Goal: Task Accomplishment & Management: Manage account settings

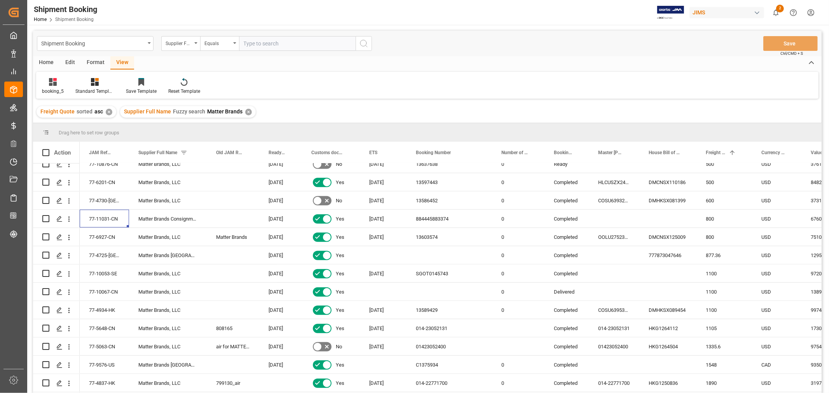
scroll to position [467, 0]
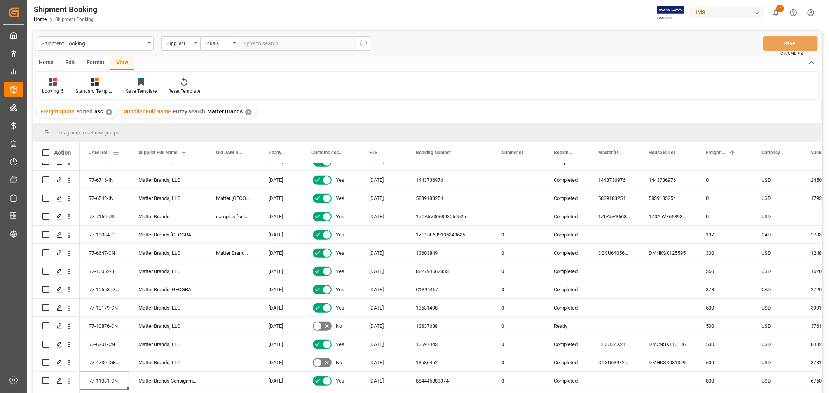
click at [92, 150] on span "JAM Reference Number" at bounding box center [101, 152] width 24 height 5
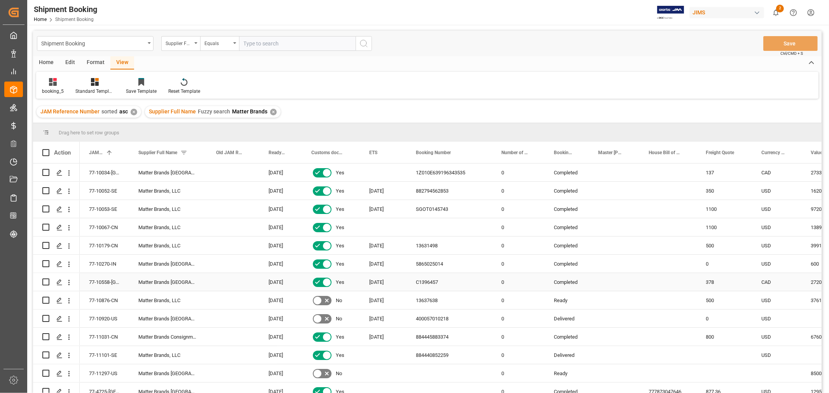
click at [111, 281] on div "77-10558-US" at bounding box center [104, 282] width 49 height 18
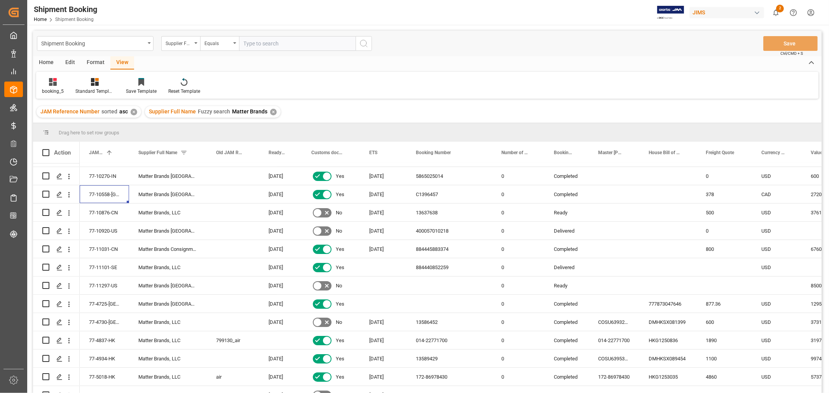
scroll to position [86, 0]
click at [58, 286] on icon "Press SPACE to select this row." at bounding box center [59, 287] width 6 height 6
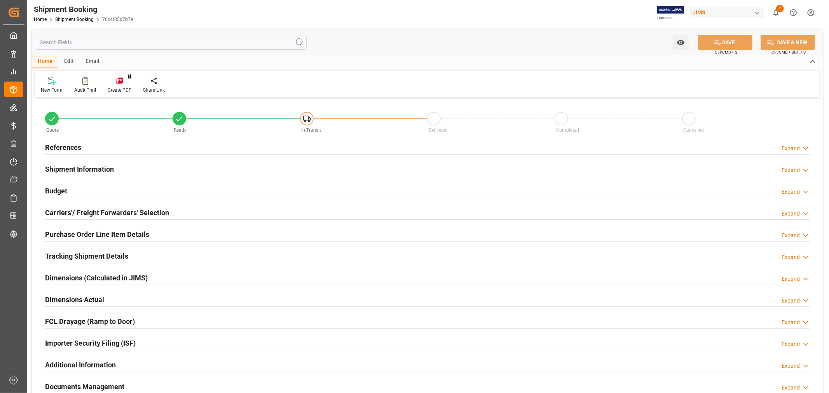
type input "0"
click at [71, 145] on h2 "References" at bounding box center [63, 147] width 36 height 10
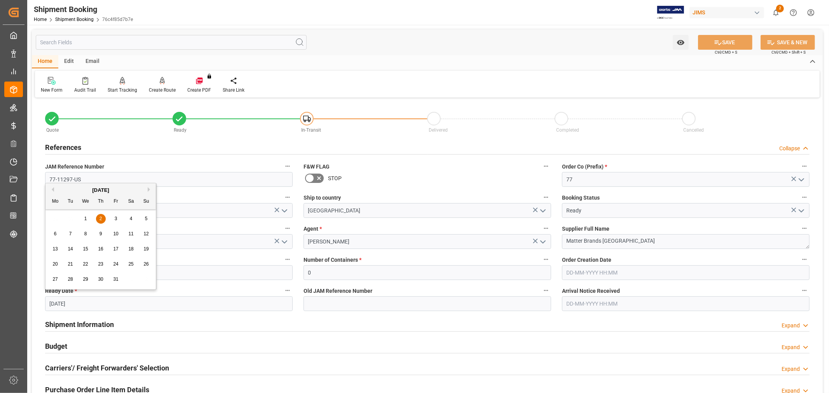
click at [82, 307] on input "02-10-2025" at bounding box center [169, 303] width 248 height 15
drag, startPoint x: 80, startPoint y: 302, endPoint x: 14, endPoint y: 303, distance: 66.4
click at [14, 303] on div "Created by potrace 1.15, written by Peter Selinger 2001-2017 Created by potrace…" at bounding box center [414, 196] width 829 height 393
type input "1"
type input "30-09-2025"
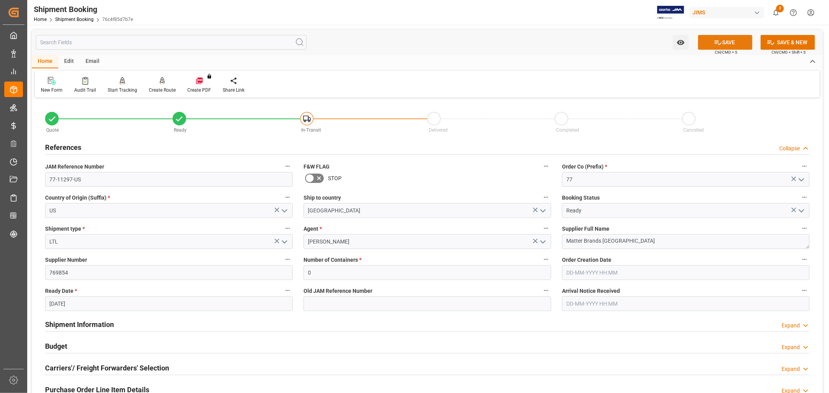
click at [726, 37] on button "SAVE" at bounding box center [725, 42] width 54 height 15
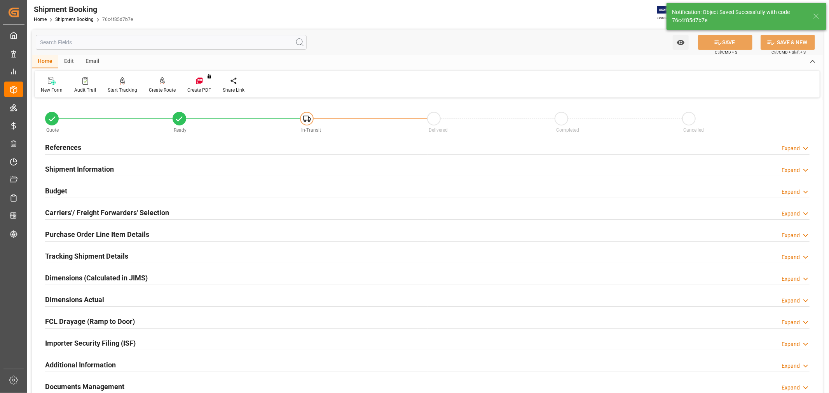
click at [103, 211] on h2 "Carriers'/ Freight Forwarders' Selection" at bounding box center [107, 212] width 124 height 10
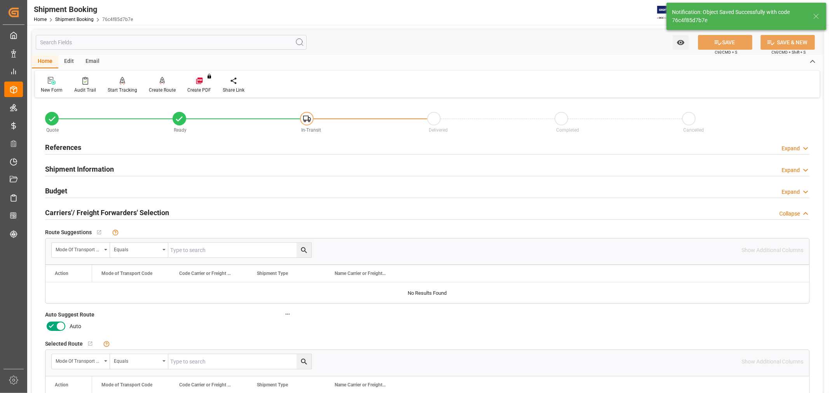
click at [52, 326] on icon at bounding box center [51, 325] width 5 height 3
click at [0, 0] on input "checkbox" at bounding box center [0, 0] width 0 height 0
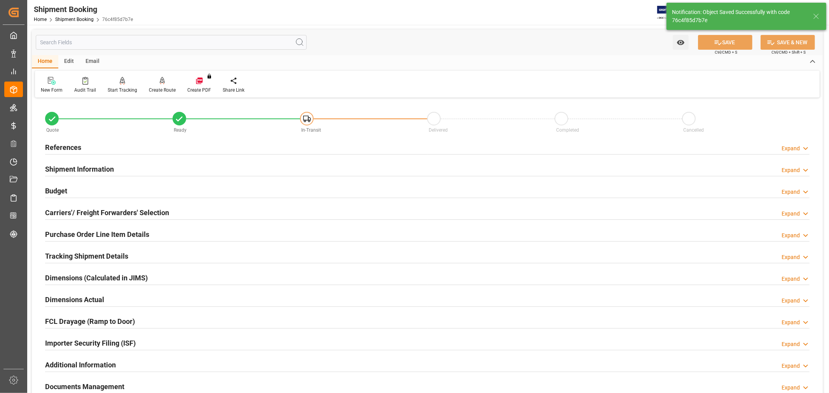
click at [115, 213] on h2 "Carriers'/ Freight Forwarders' Selection" at bounding box center [107, 212] width 124 height 10
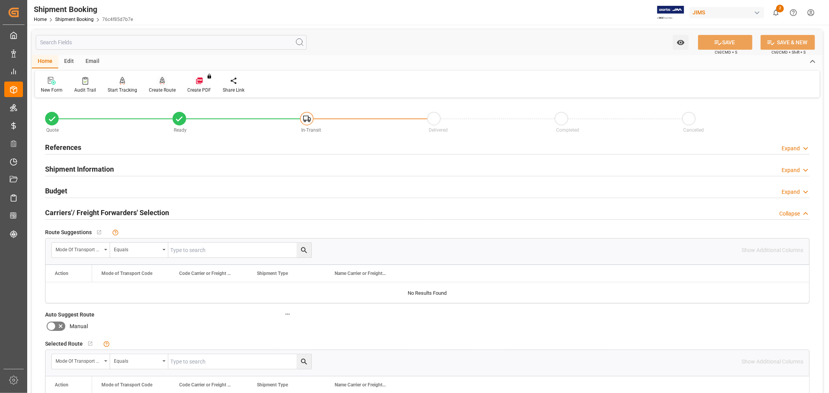
click at [160, 88] on div "Create Route" at bounding box center [162, 90] width 27 height 7
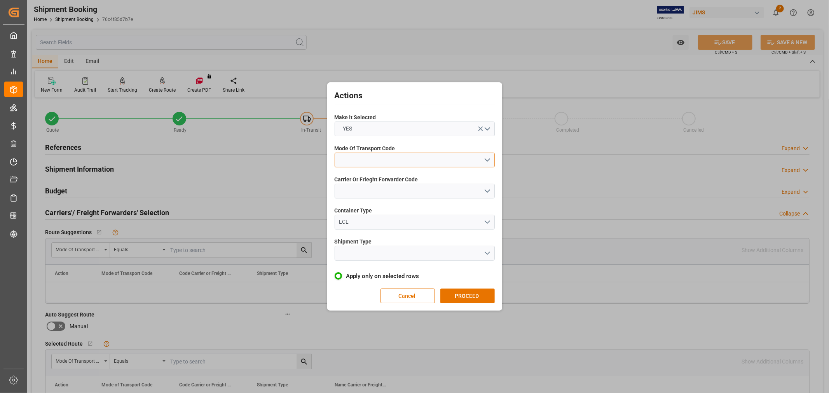
click at [355, 158] on button "open menu" at bounding box center [415, 160] width 160 height 15
click at [380, 198] on div "3- TRUCKR" at bounding box center [414, 195] width 159 height 16
click at [395, 191] on button "open menu" at bounding box center [415, 191] width 160 height 15
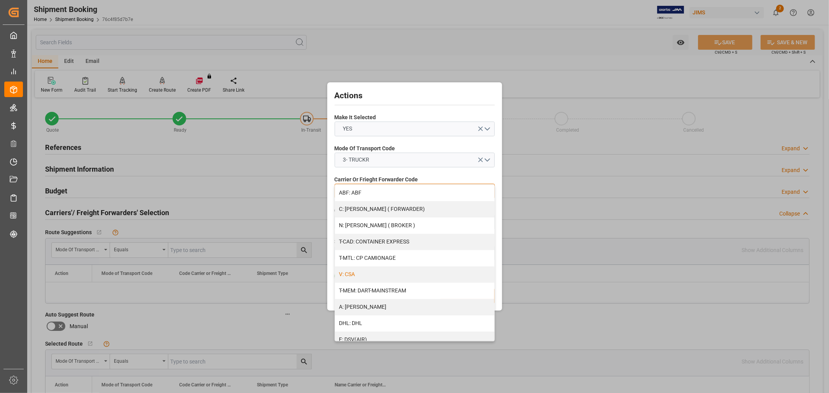
click at [391, 273] on div "V: CSA" at bounding box center [414, 275] width 159 height 16
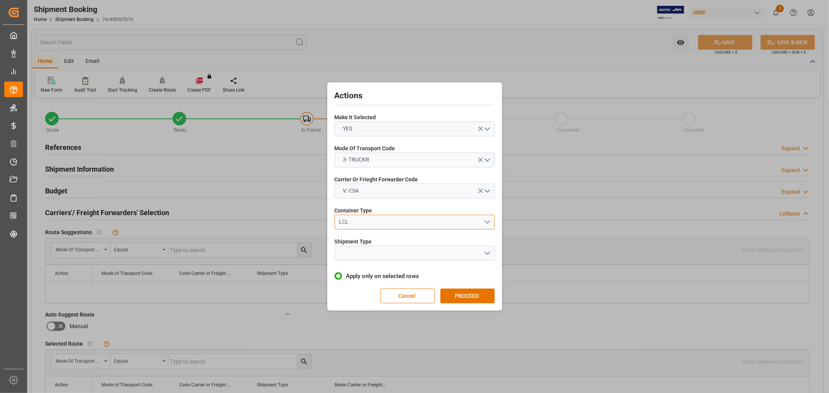
click at [375, 224] on div "LCL" at bounding box center [411, 222] width 145 height 8
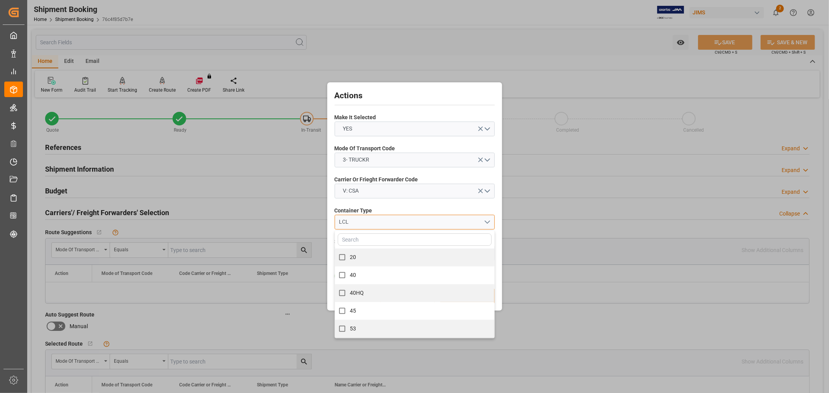
click at [375, 223] on div "LCL" at bounding box center [411, 222] width 145 height 8
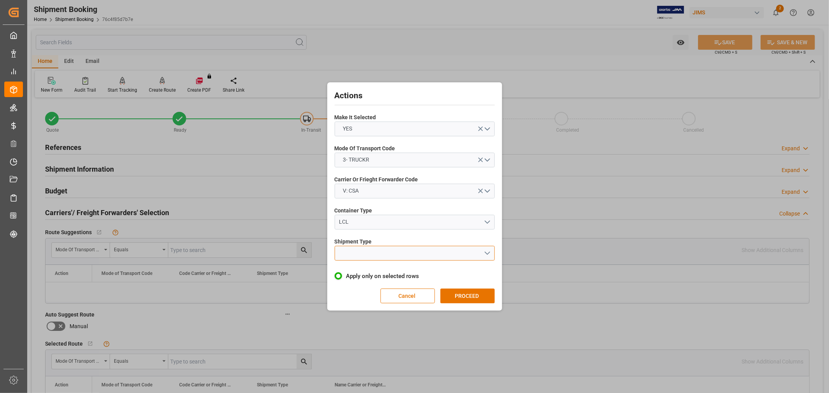
click at [376, 249] on button "open menu" at bounding box center [415, 253] width 160 height 15
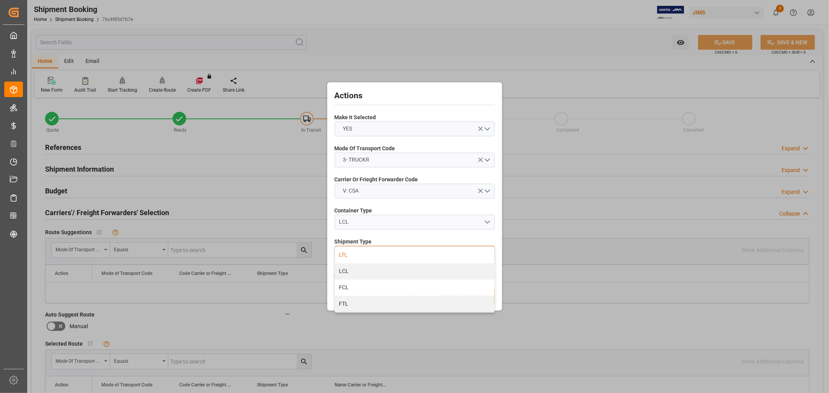
click at [352, 257] on div "LTL" at bounding box center [414, 255] width 159 height 16
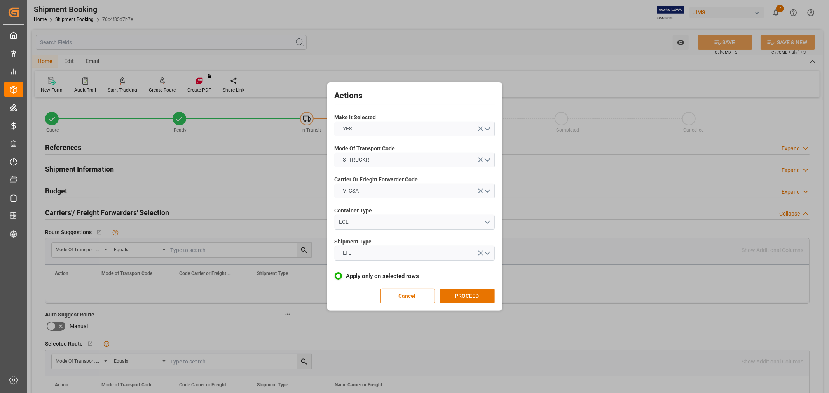
click at [458, 300] on button "PROCEED" at bounding box center [467, 296] width 54 height 15
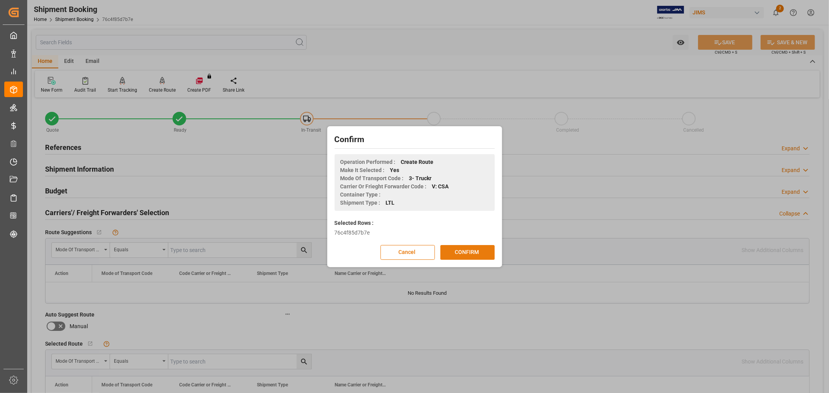
click at [462, 251] on button "CONFIRM" at bounding box center [467, 252] width 54 height 15
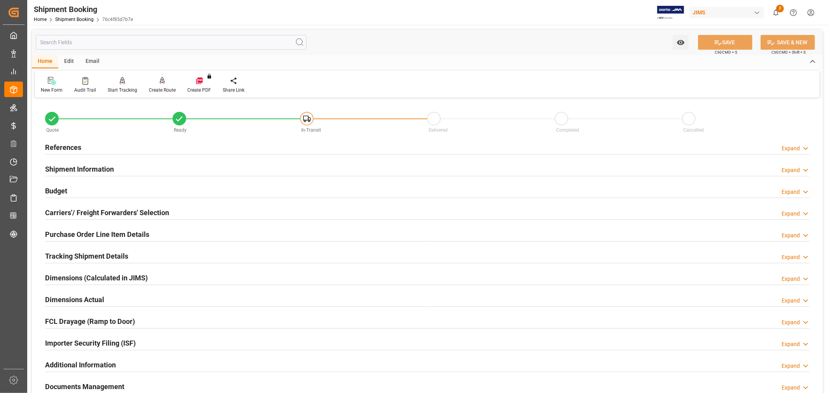
click at [121, 218] on h2 "Carriers'/ Freight Forwarders' Selection" at bounding box center [107, 212] width 124 height 10
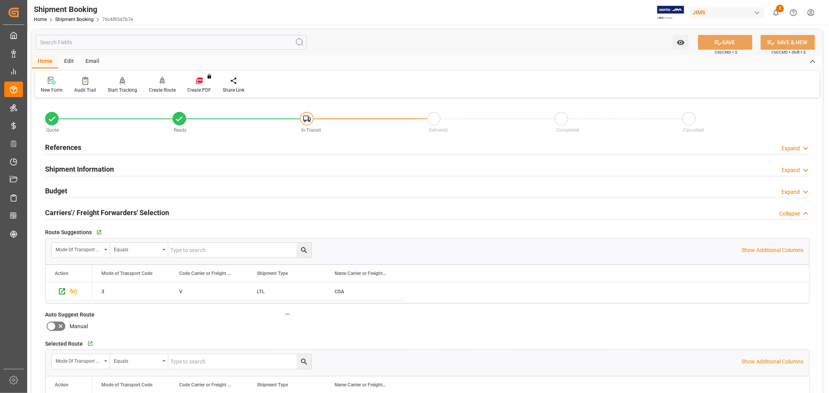
click at [91, 169] on h2 "Shipment Information" at bounding box center [79, 169] width 69 height 10
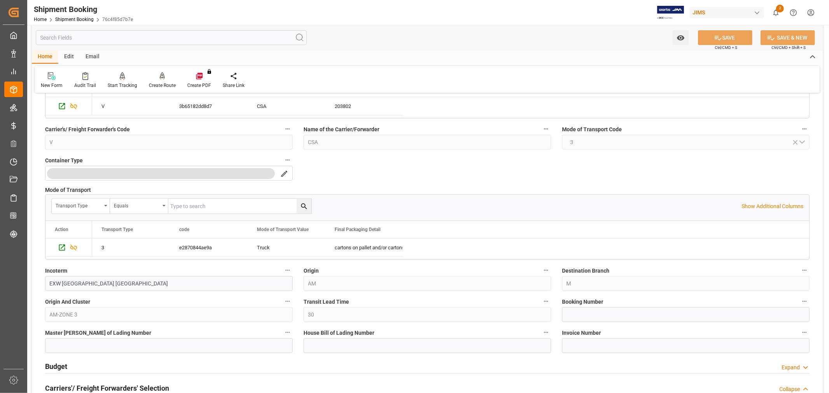
scroll to position [259, 0]
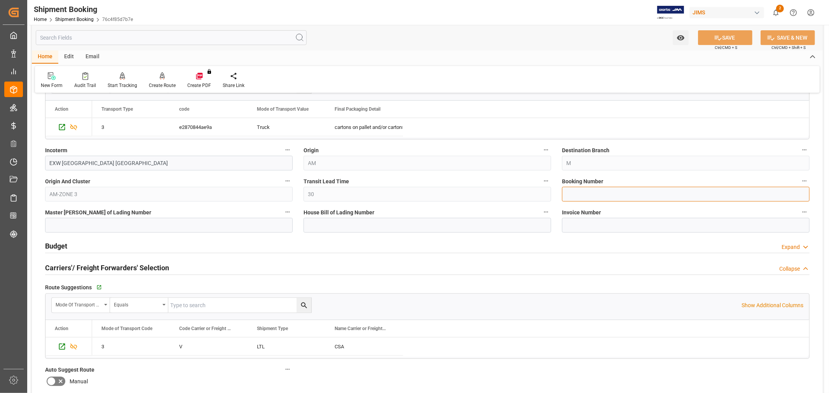
click at [655, 192] on input at bounding box center [686, 194] width 248 height 15
paste input "C1412291"
type input "C1412291"
click at [709, 41] on button "SAVE" at bounding box center [725, 37] width 54 height 15
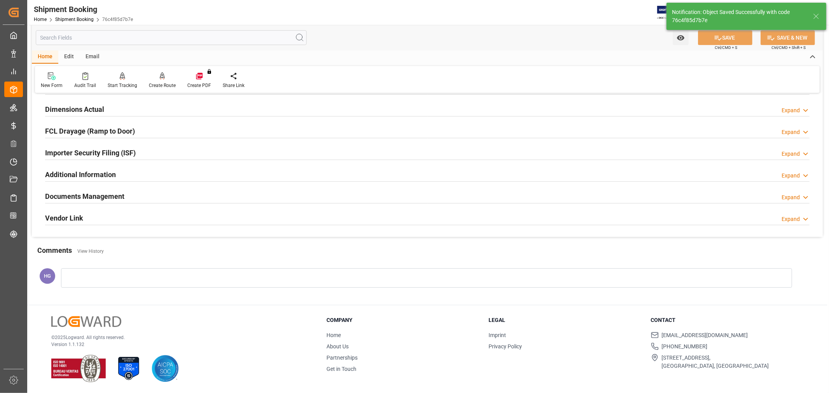
scroll to position [0, 0]
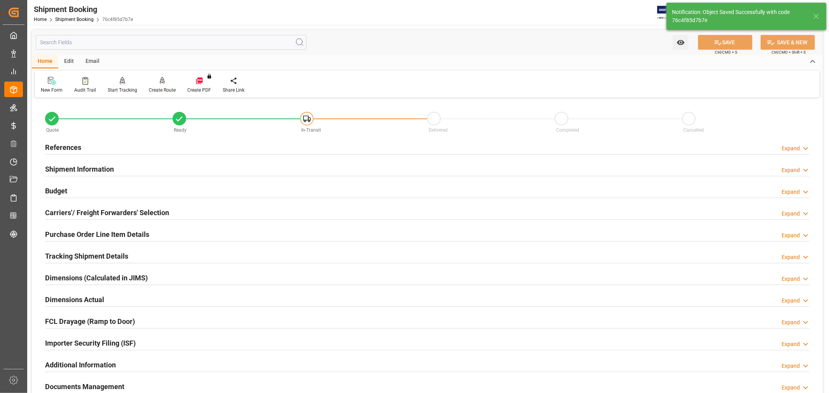
click at [95, 234] on h2 "Purchase Order Line Item Details" at bounding box center [97, 234] width 104 height 10
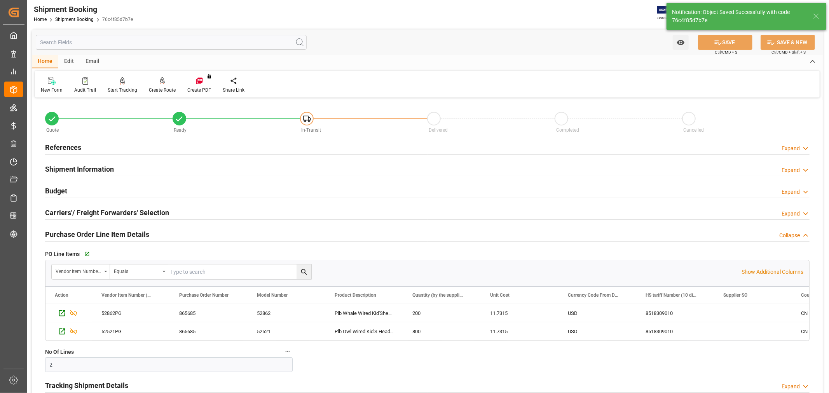
click at [95, 233] on h2 "Purchase Order Line Item Details" at bounding box center [97, 234] width 104 height 10
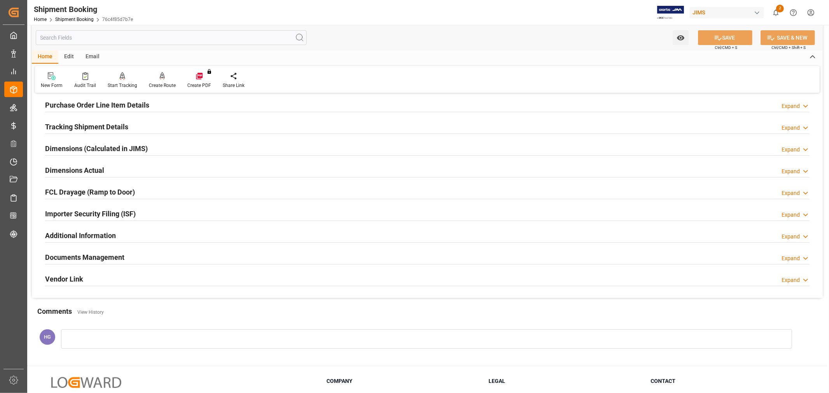
scroll to position [86, 0]
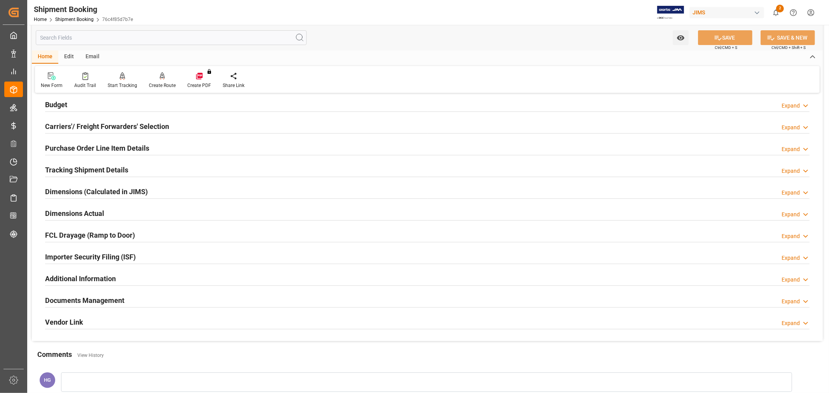
click at [75, 169] on h2 "Tracking Shipment Details" at bounding box center [86, 170] width 83 height 10
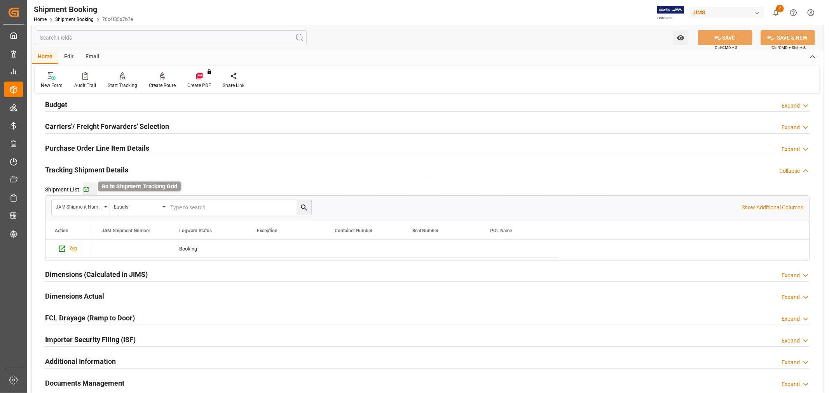
click at [86, 189] on icon "button" at bounding box center [86, 189] width 5 height 5
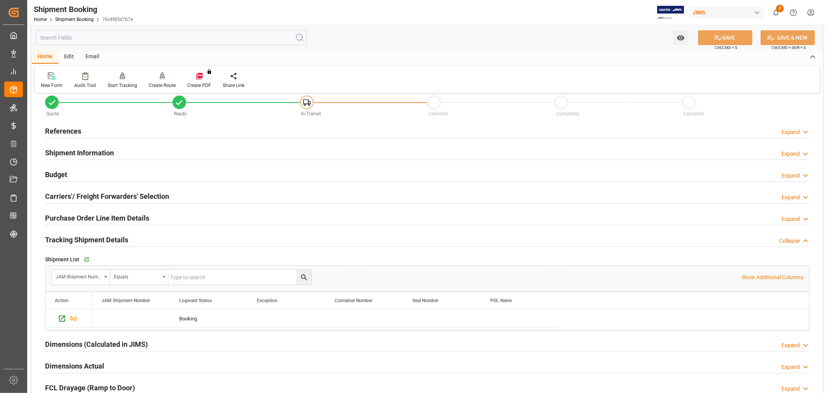
scroll to position [0, 0]
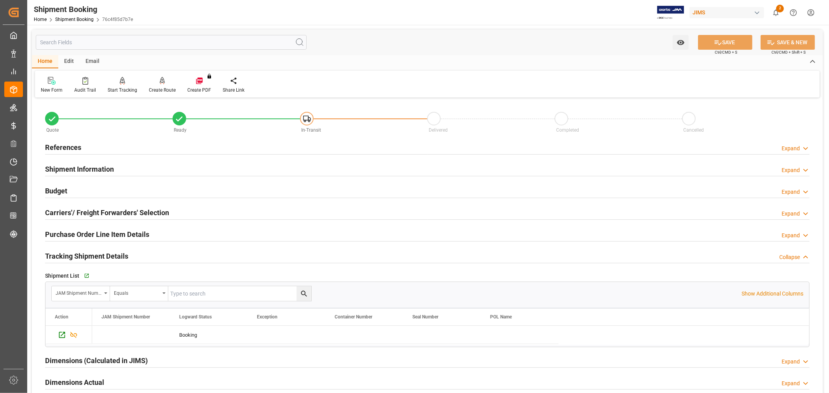
click at [83, 170] on h2 "Shipment Information" at bounding box center [79, 169] width 69 height 10
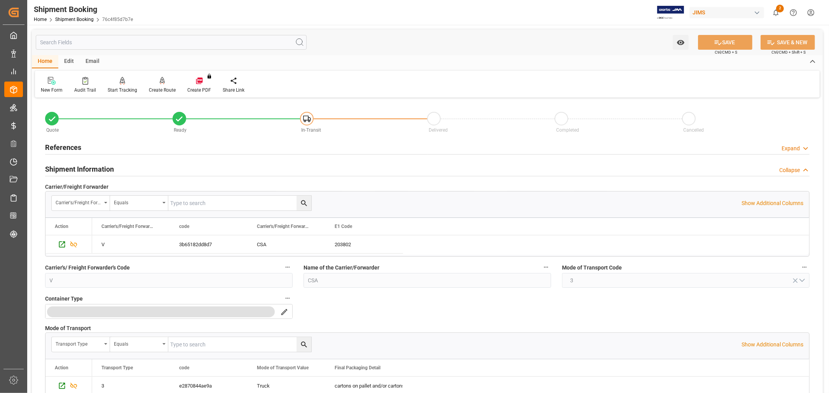
click at [84, 169] on h2 "Shipment Information" at bounding box center [79, 169] width 69 height 10
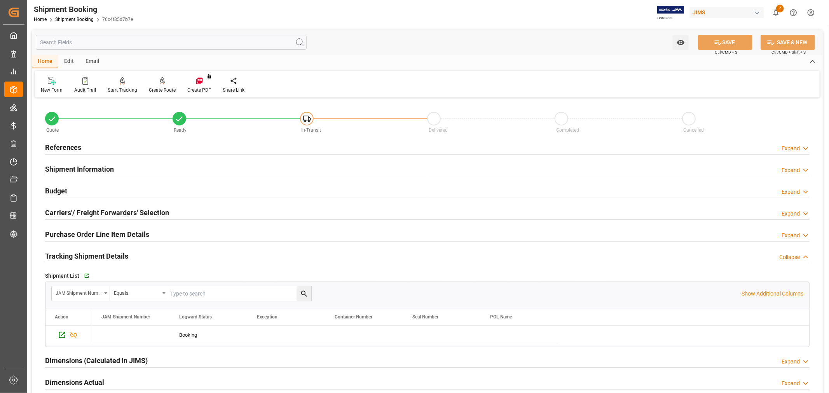
click at [61, 190] on h2 "Budget" at bounding box center [56, 191] width 22 height 10
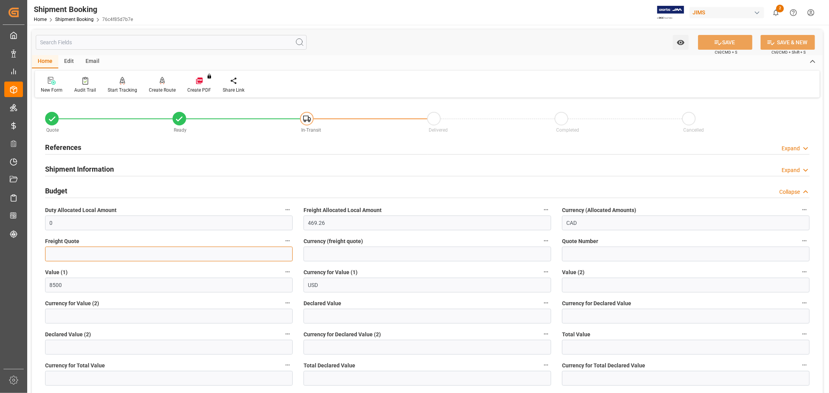
click at [225, 250] on input "text" at bounding box center [169, 254] width 248 height 15
type input "1525"
click at [729, 40] on button "SAVE" at bounding box center [725, 42] width 54 height 15
click at [80, 20] on link "Shipment Booking" at bounding box center [74, 19] width 38 height 5
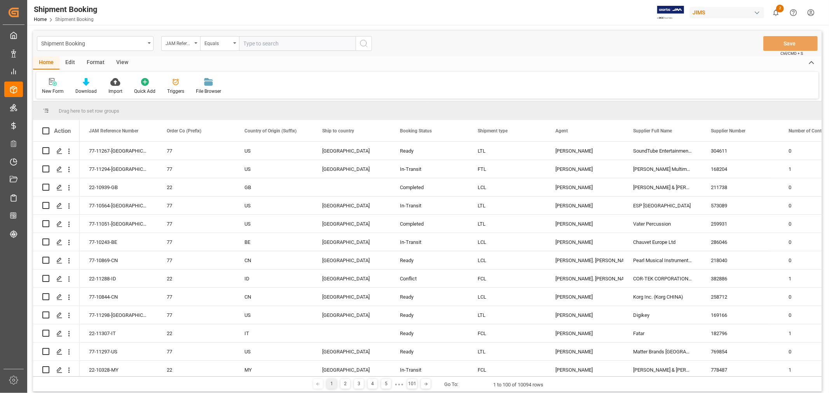
click at [250, 44] on input "text" at bounding box center [297, 43] width 117 height 15
type input "77-11297-us"
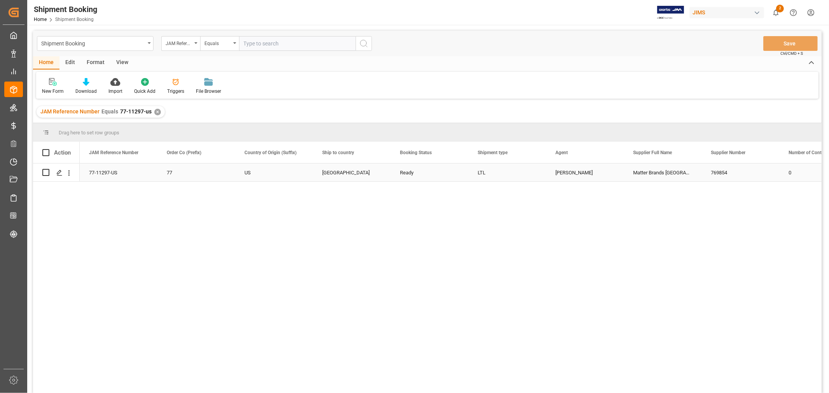
click at [111, 166] on div "77-11297-US" at bounding box center [119, 173] width 78 height 18
click at [658, 170] on div "Matter Brands USA" at bounding box center [663, 173] width 78 height 18
click at [155, 110] on div "✕" at bounding box center [157, 112] width 7 height 7
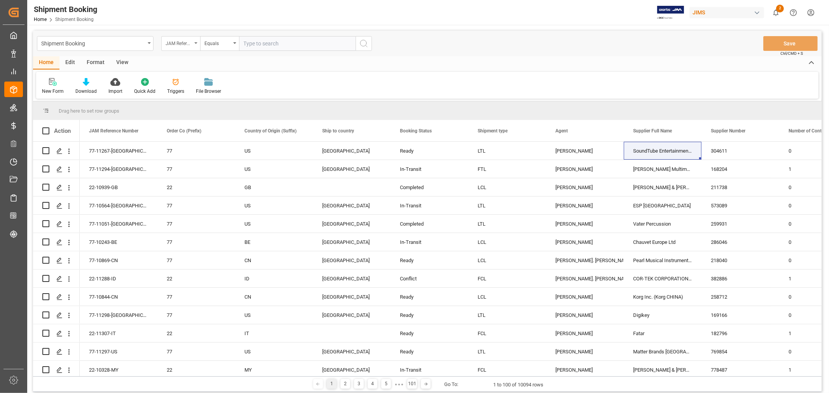
click at [188, 45] on div "JAM Reference Number" at bounding box center [179, 42] width 26 height 9
type input "agent"
click at [176, 80] on div "Agent" at bounding box center [220, 79] width 116 height 16
click at [315, 43] on div "Select Items" at bounding box center [294, 44] width 101 height 8
type input "huixin"
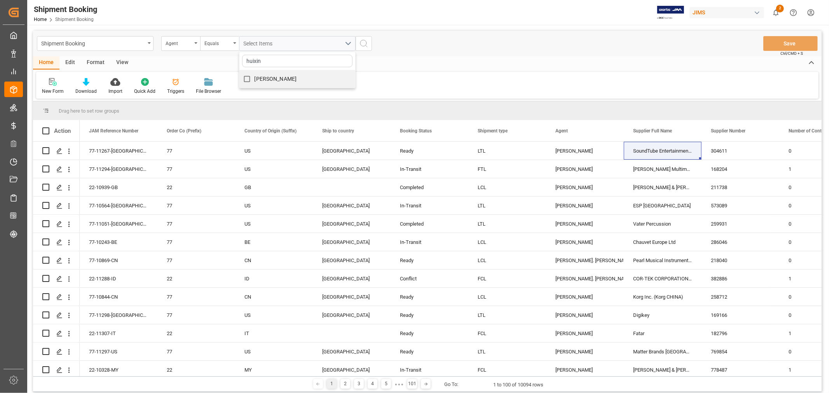
click at [270, 77] on span "[PERSON_NAME]" at bounding box center [275, 79] width 42 height 6
click at [254, 77] on input "[PERSON_NAME]" at bounding box center [246, 78] width 15 height 15
checkbox input "true"
click at [364, 40] on icon "search button" at bounding box center [363, 43] width 9 height 9
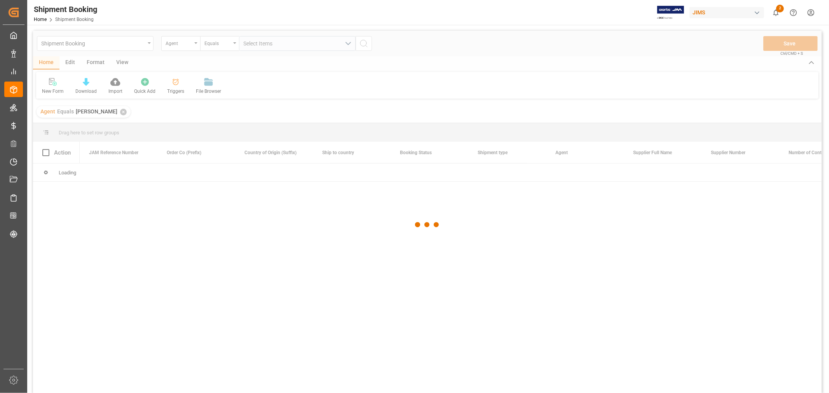
click at [177, 44] on div at bounding box center [427, 225] width 788 height 389
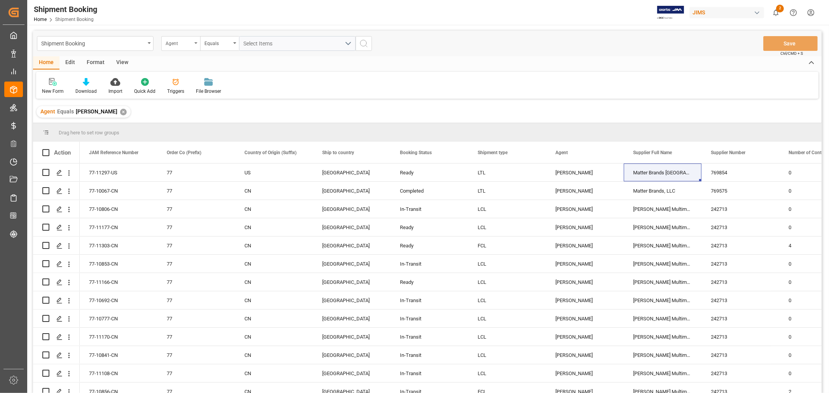
click at [197, 42] on div "Agent" at bounding box center [180, 43] width 39 height 15
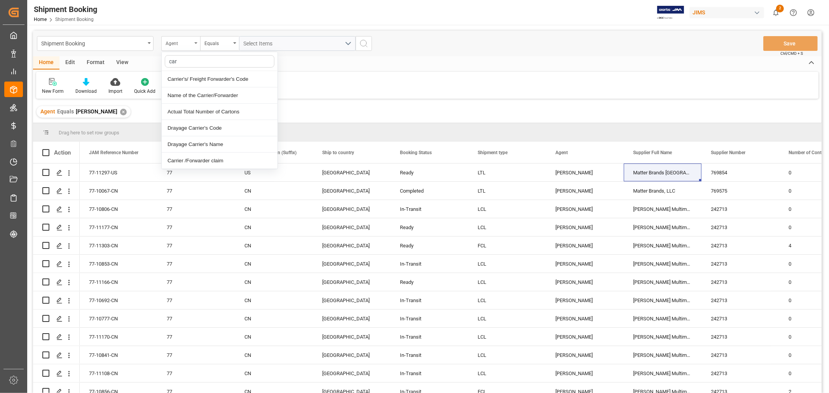
type input "carr"
click at [211, 96] on div "Name of the Carrier/Forwarder" at bounding box center [220, 95] width 116 height 16
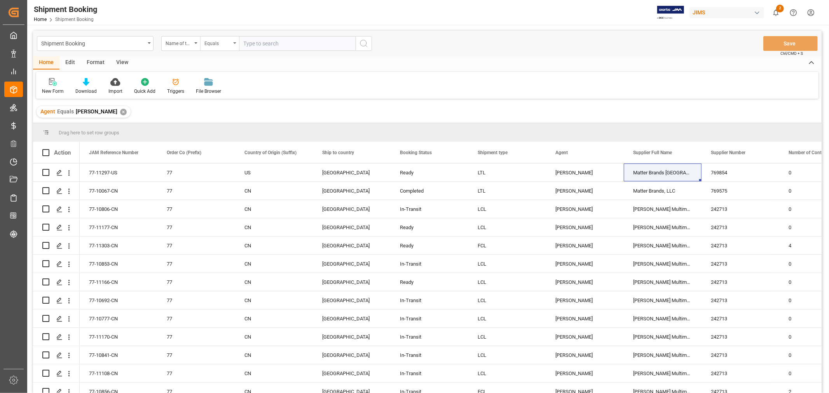
click at [232, 45] on div "Equals" at bounding box center [219, 43] width 39 height 15
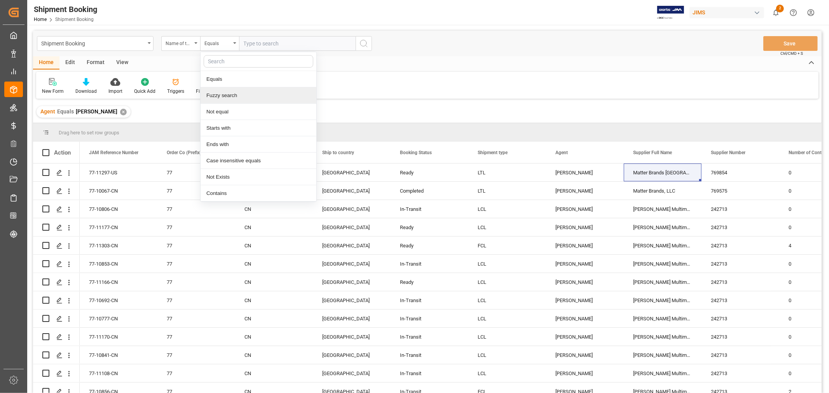
click at [234, 96] on div "Fuzzy search" at bounding box center [258, 95] width 116 height 16
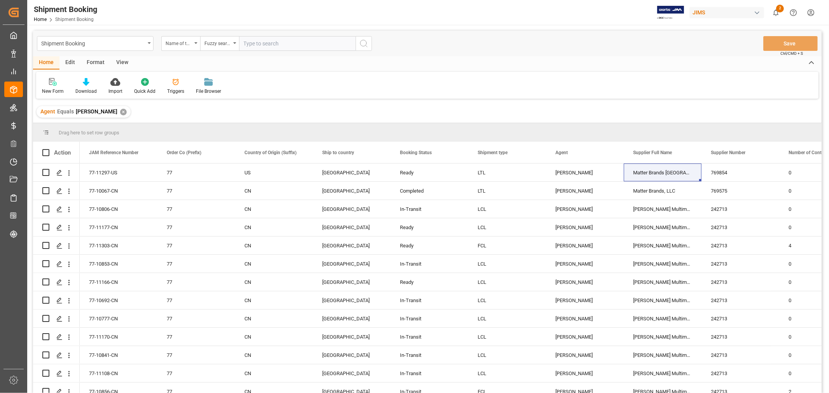
click at [268, 39] on input "text" at bounding box center [297, 43] width 117 height 15
type input "csa"
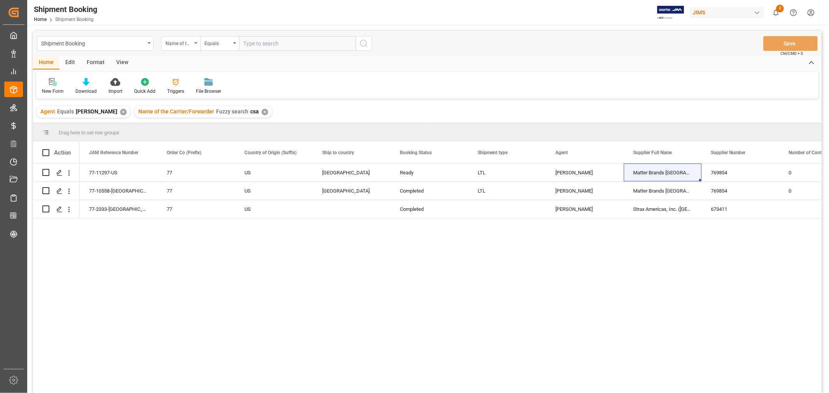
click at [118, 60] on div "View" at bounding box center [122, 62] width 24 height 13
click at [53, 94] on div "Default" at bounding box center [49, 91] width 15 height 7
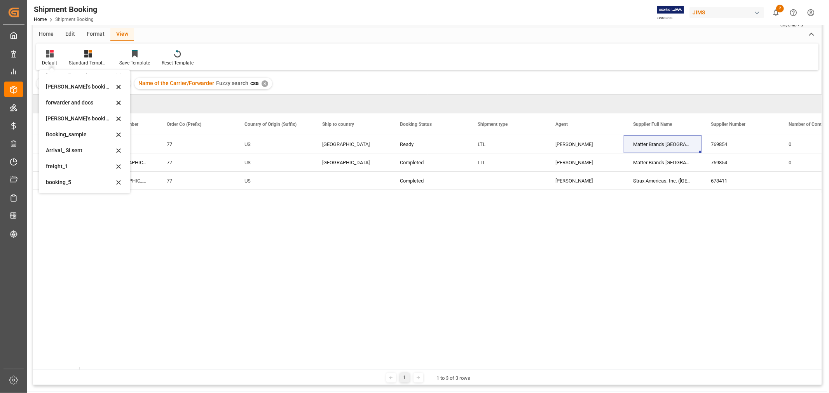
scroll to position [43, 0]
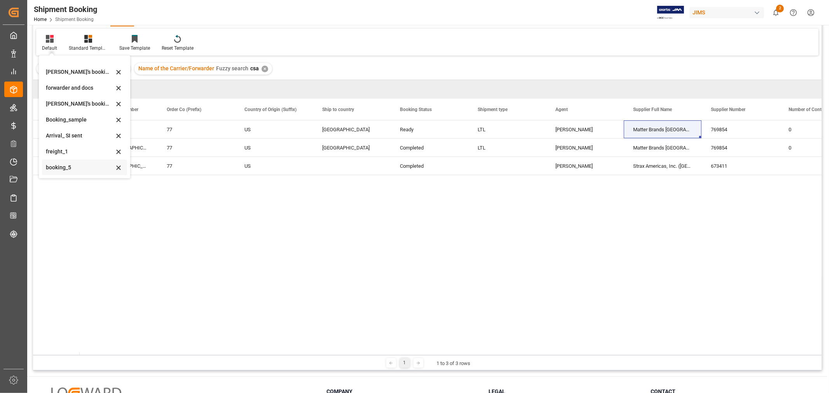
click at [80, 170] on div "booking_5" at bounding box center [80, 168] width 68 height 8
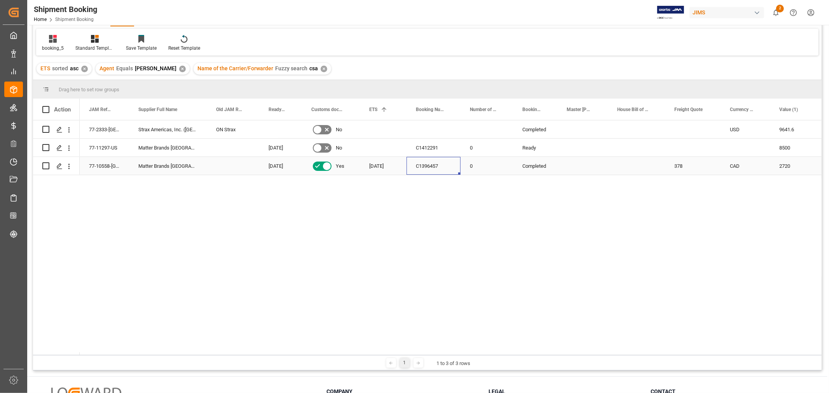
click at [432, 164] on div "C1396457" at bounding box center [433, 166] width 54 height 18
click at [179, 67] on div "✕" at bounding box center [182, 69] width 7 height 7
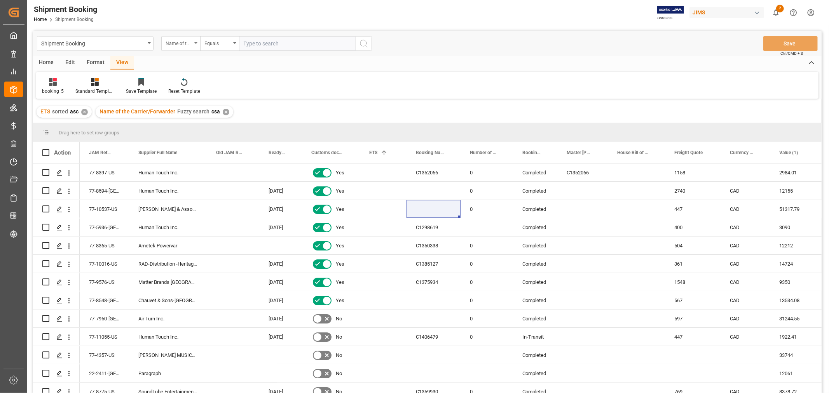
click at [182, 45] on div "Name of the Carrier/Forwarder" at bounding box center [179, 42] width 26 height 9
type input "AGENT"
click at [182, 81] on div "Agent" at bounding box center [220, 79] width 116 height 16
click at [273, 45] on span "Select Items" at bounding box center [260, 43] width 33 height 6
type input "HUI"
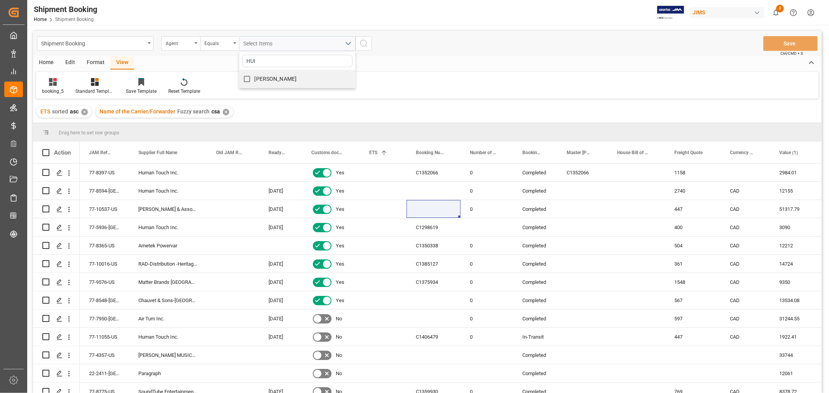
click at [262, 77] on span "[PERSON_NAME]" at bounding box center [275, 79] width 42 height 6
click at [254, 77] on input "[PERSON_NAME]" at bounding box center [246, 78] width 15 height 15
checkbox input "true"
click at [363, 44] on icon "search button" at bounding box center [363, 43] width 9 height 9
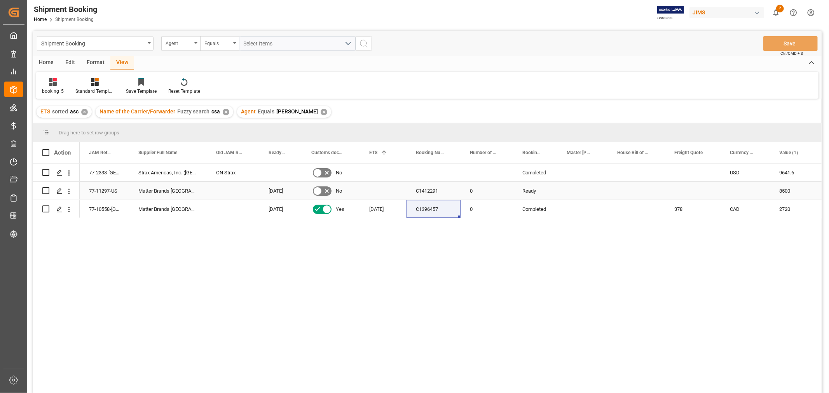
click at [673, 192] on div "Press SPACE to select this row." at bounding box center [693, 191] width 56 height 18
click at [673, 192] on input "Press SPACE to select this row." at bounding box center [692, 195] width 43 height 15
type input "1525"
click at [730, 196] on div "Press SPACE to select this row." at bounding box center [744, 191] width 49 height 18
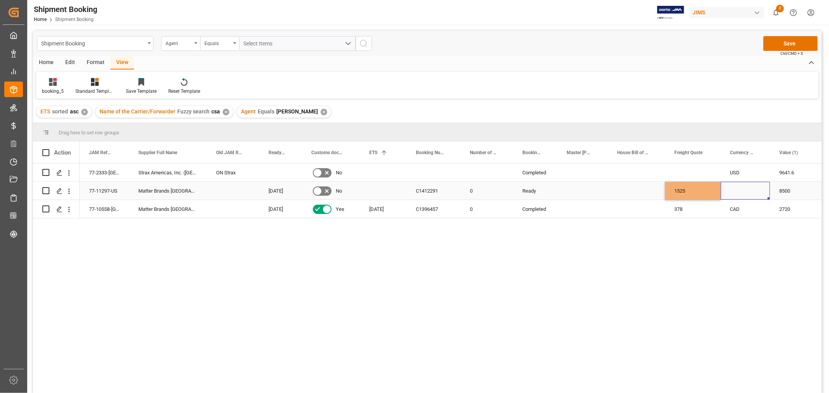
click at [730, 196] on div "Press SPACE to select this row." at bounding box center [744, 191] width 49 height 18
click at [730, 196] on input "Press SPACE to select this row." at bounding box center [745, 195] width 37 height 15
type input "CAD"
click at [632, 192] on div "Press SPACE to select this row." at bounding box center [636, 191] width 57 height 18
click at [774, 42] on button "Save" at bounding box center [790, 43] width 54 height 15
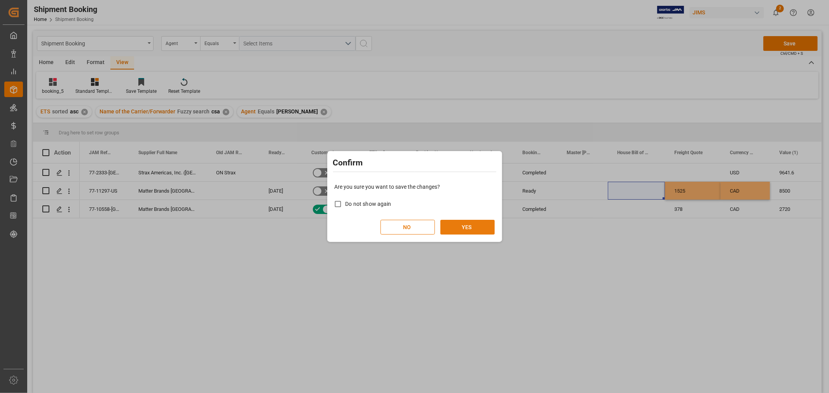
click at [472, 226] on button "YES" at bounding box center [467, 227] width 54 height 15
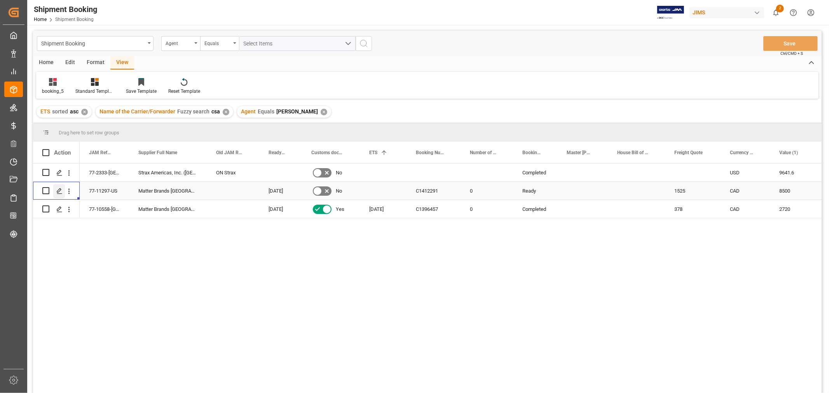
click at [57, 190] on icon "Press SPACE to select this row." at bounding box center [59, 191] width 6 height 6
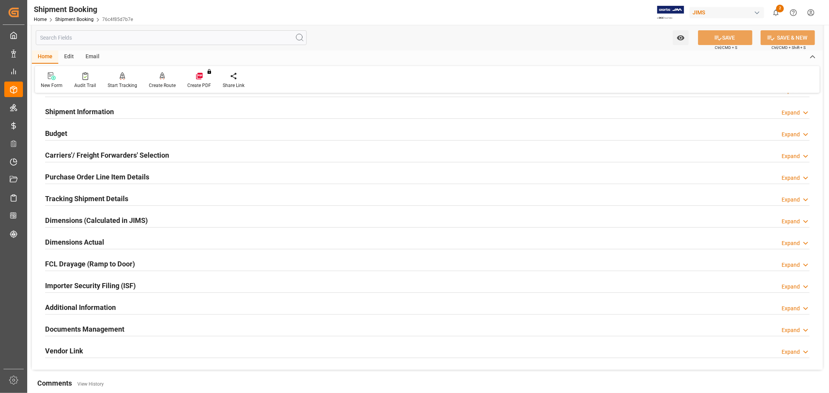
scroll to position [43, 0]
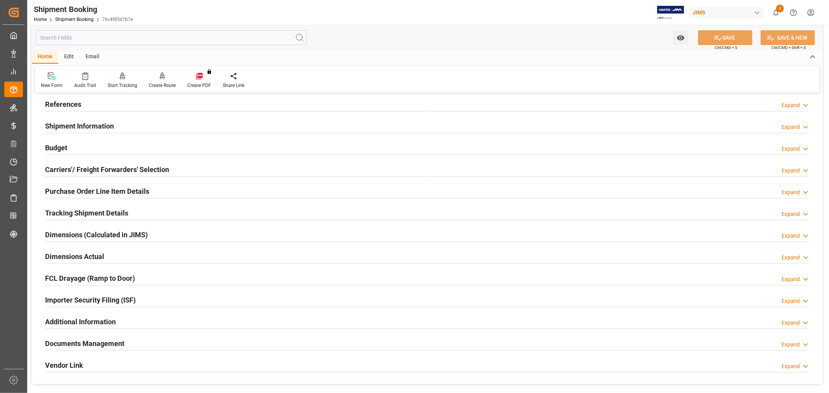
click at [87, 340] on h2 "Documents Management" at bounding box center [84, 343] width 79 height 10
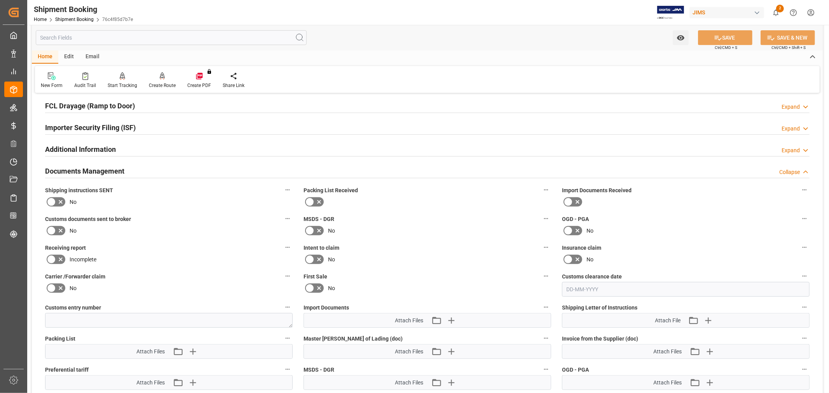
scroll to position [389, 0]
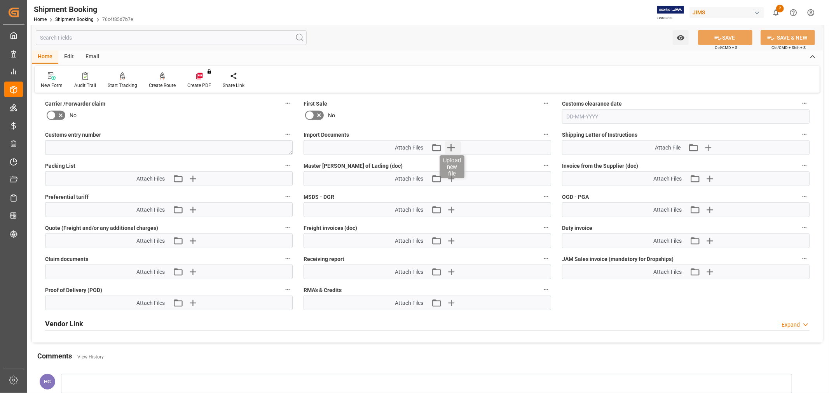
click at [449, 146] on icon "button" at bounding box center [450, 147] width 7 height 7
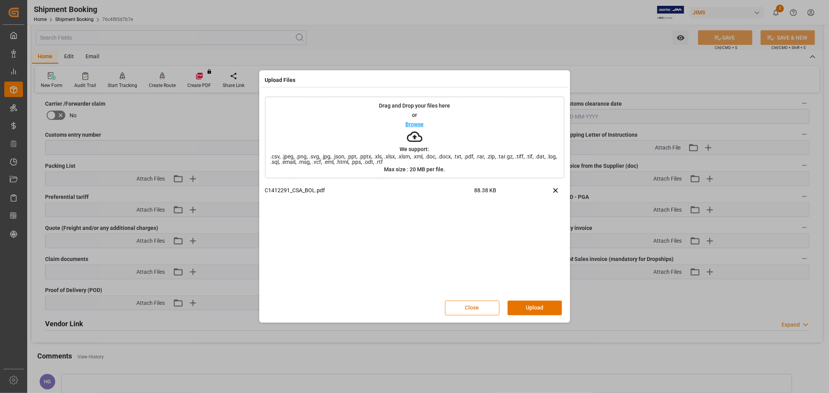
click at [522, 305] on button "Upload" at bounding box center [534, 308] width 54 height 15
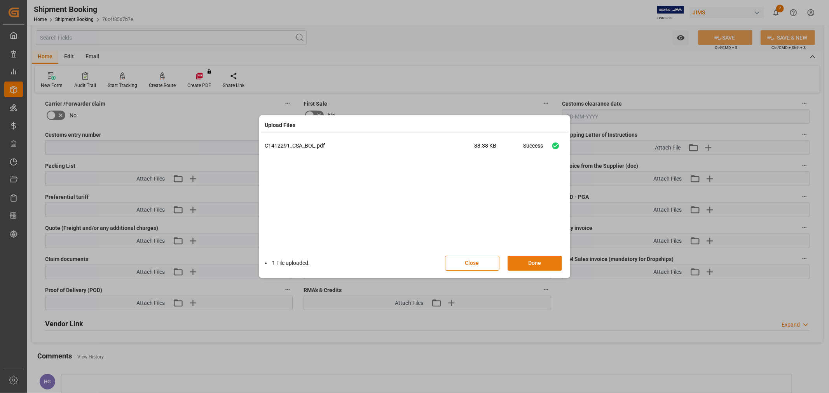
click at [533, 266] on button "Done" at bounding box center [534, 263] width 54 height 15
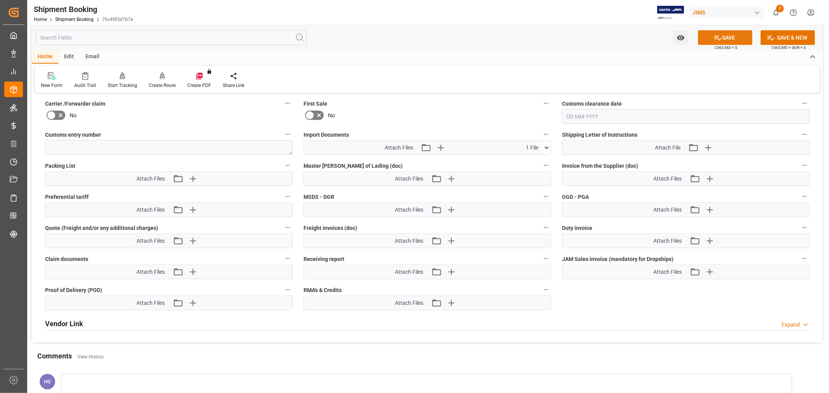
click at [720, 38] on icon at bounding box center [718, 38] width 7 height 5
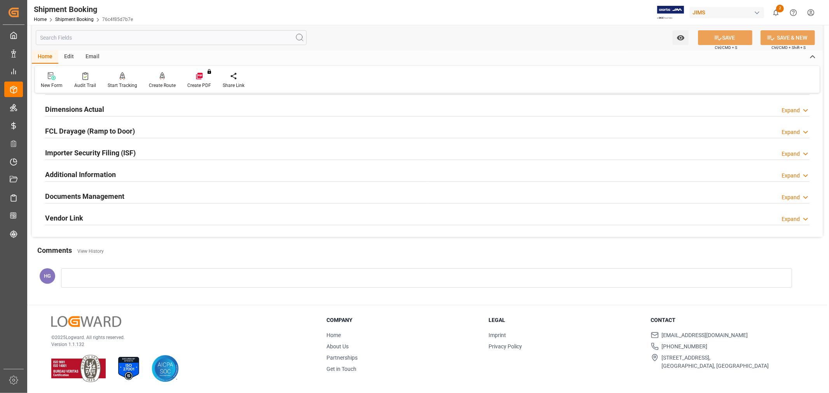
scroll to position [86, 0]
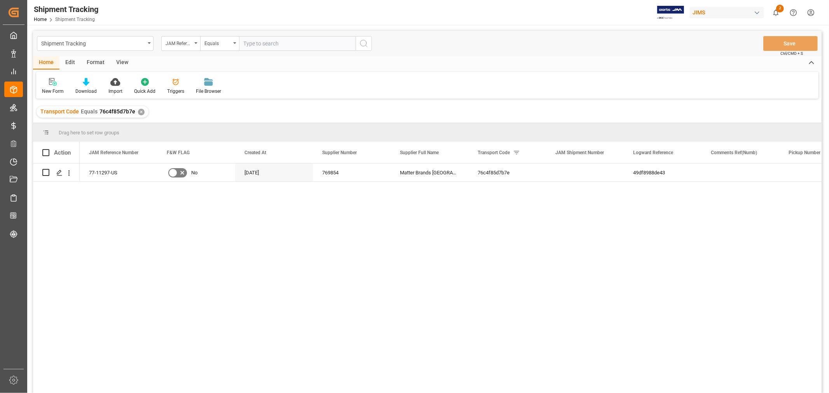
click at [120, 61] on div "View" at bounding box center [122, 62] width 24 height 13
click at [52, 85] on icon at bounding box center [50, 82] width 8 height 8
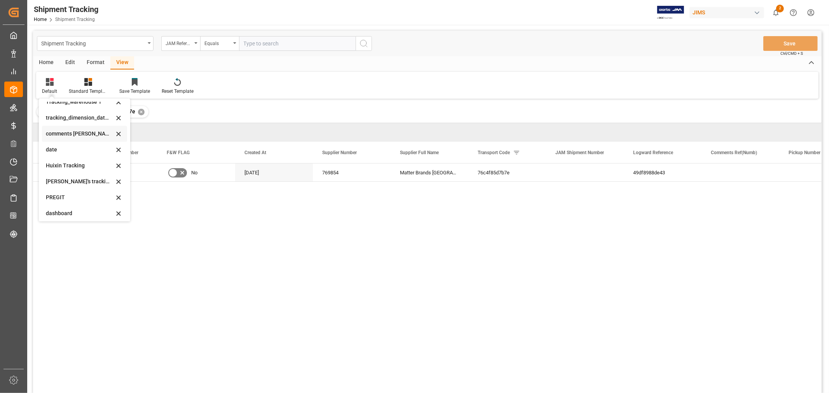
scroll to position [86, 0]
click at [88, 211] on div "[PERSON_NAME]'s tracking all_sample" at bounding box center [80, 215] width 68 height 8
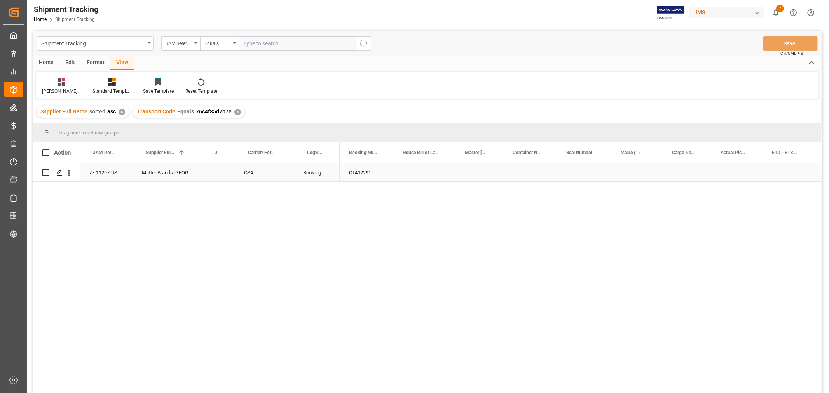
click at [498, 178] on div "Press SPACE to select this row." at bounding box center [479, 173] width 48 height 18
click at [615, 171] on div "Press SPACE to select this row." at bounding box center [637, 173] width 51 height 18
click at [779, 173] on div "Press SPACE to select this row." at bounding box center [787, 173] width 51 height 18
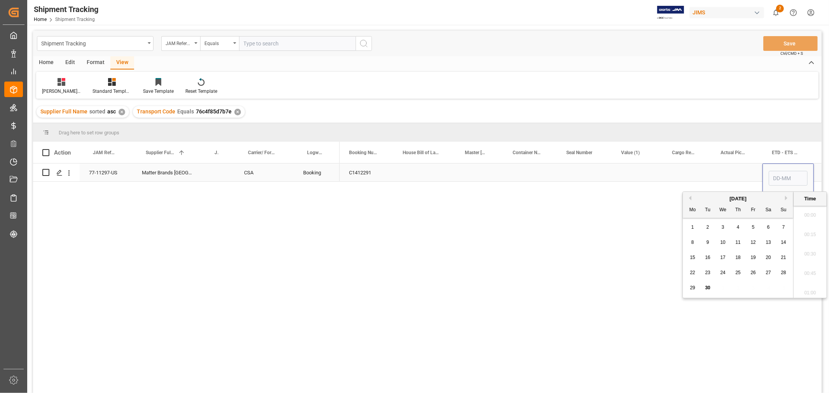
scroll to position [838, 0]
click at [779, 173] on input "Press SPACE to select this row." at bounding box center [788, 178] width 39 height 15
type input "1-10"
click at [677, 167] on div "Press SPACE to select this row." at bounding box center [686, 173] width 49 height 18
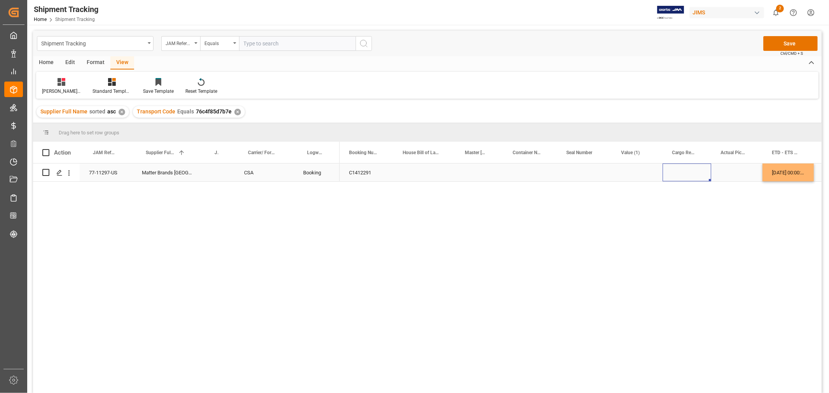
click at [680, 171] on div "Press SPACE to select this row." at bounding box center [686, 173] width 49 height 18
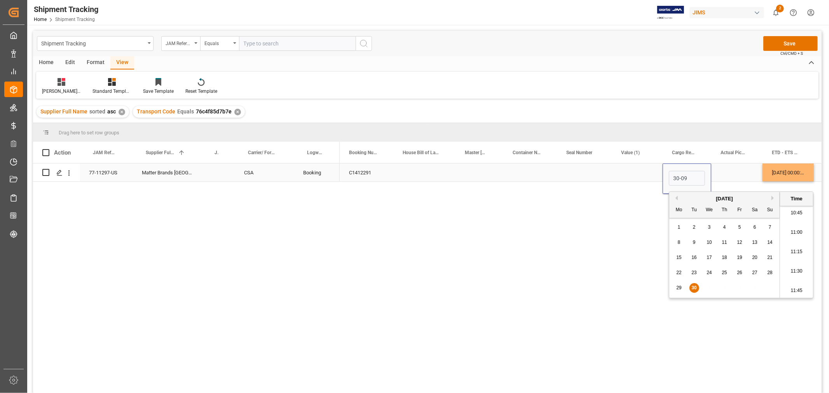
type input "30-09-2025 00:00"
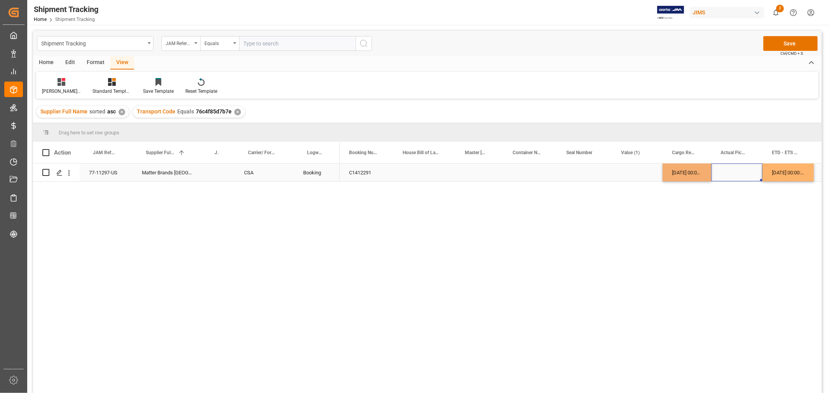
click at [742, 169] on div "Press SPACE to select this row." at bounding box center [736, 173] width 51 height 18
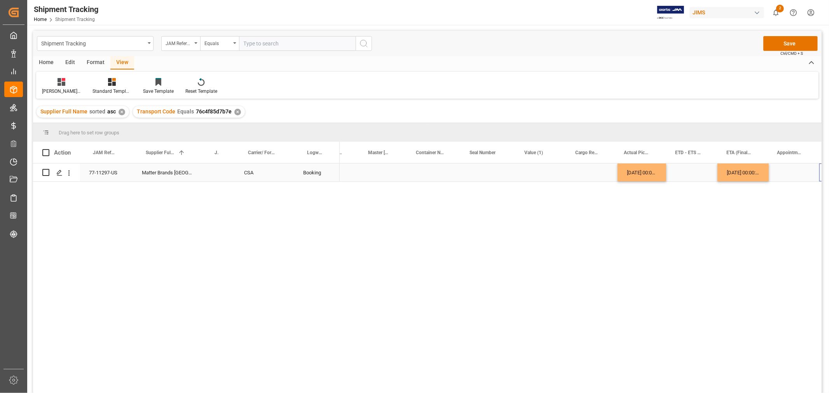
scroll to position [0, 96]
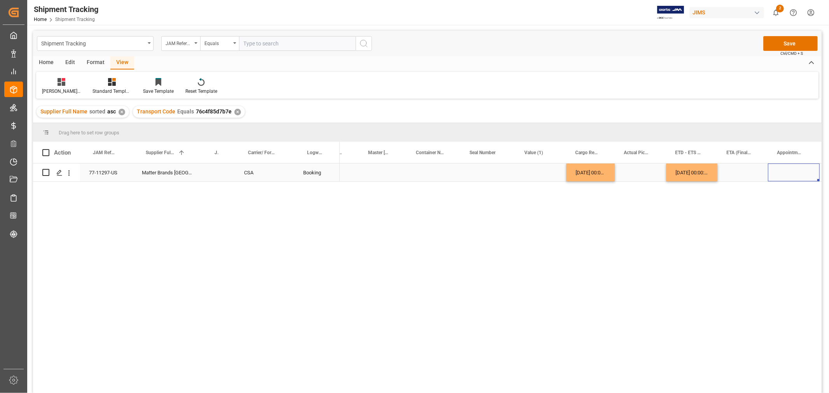
click at [742, 173] on div "Press SPACE to select this row." at bounding box center [742, 173] width 51 height 18
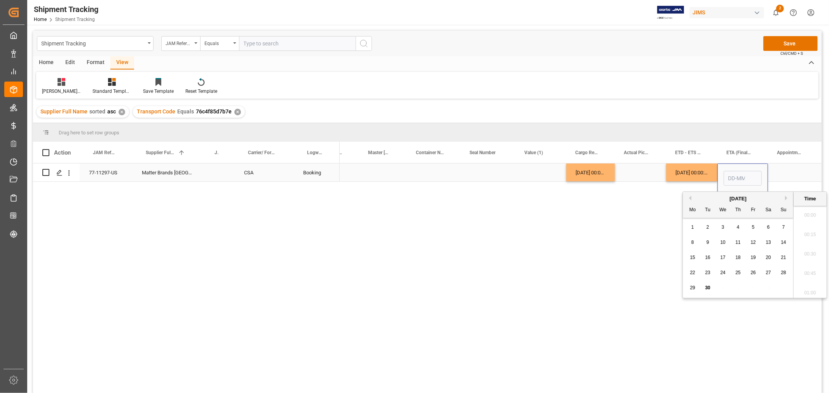
scroll to position [838, 0]
click at [742, 173] on input "Press SPACE to select this row." at bounding box center [742, 178] width 38 height 15
type input "08-10-2025 00:00"
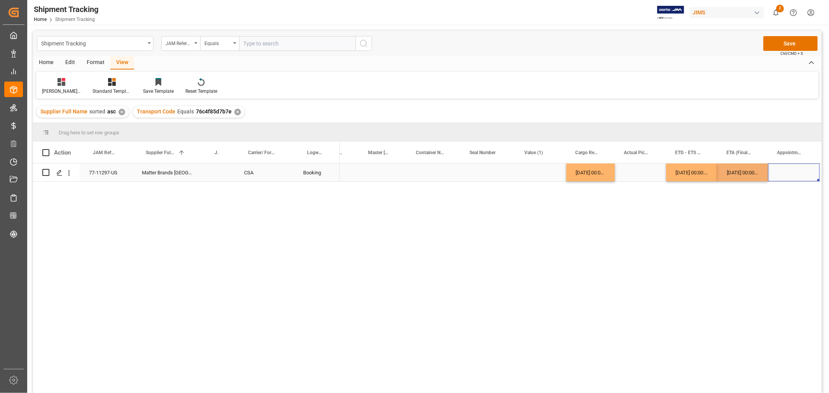
click at [783, 174] on div "Press SPACE to select this row." at bounding box center [794, 173] width 52 height 18
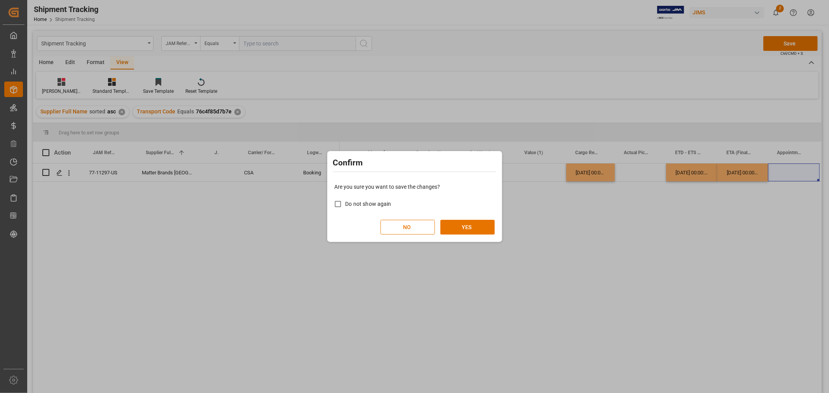
click at [480, 218] on div "Are you sure you want to save the changes? Do not show again NO YES" at bounding box center [414, 209] width 171 height 63
click at [469, 223] on button "YES" at bounding box center [467, 227] width 54 height 15
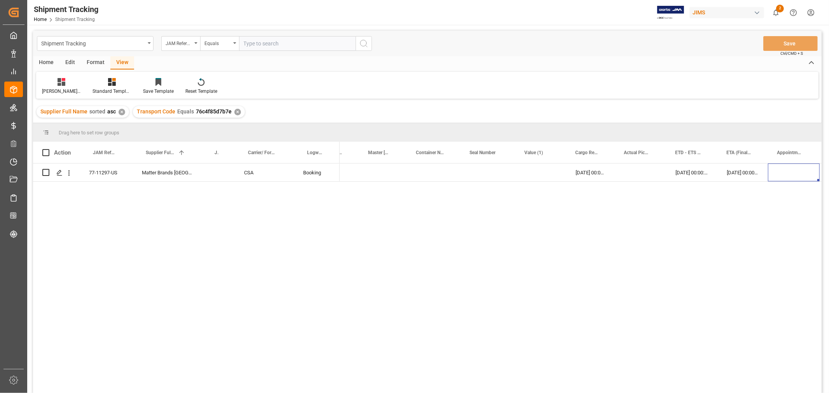
scroll to position [0, 96]
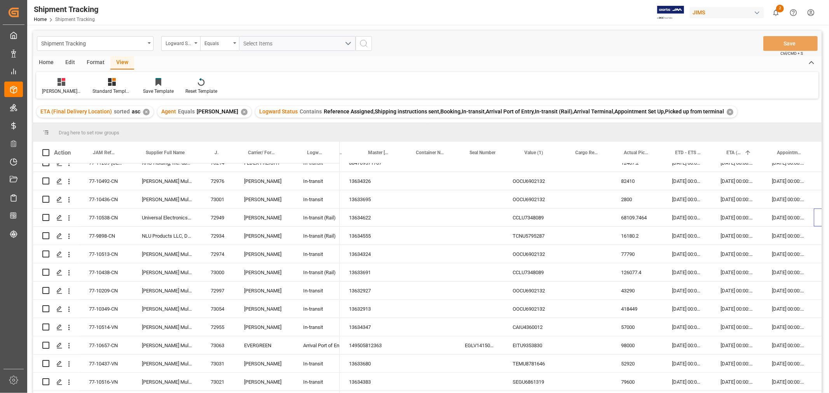
scroll to position [0, 96]
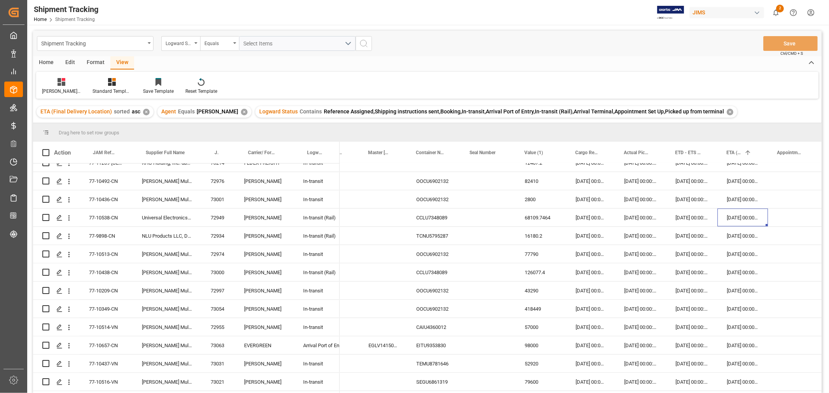
click at [709, 110] on div "Logward Status Contains Reference Assigned,Shipping instructions sent,Booking,I…" at bounding box center [496, 112] width 482 height 12
click at [727, 112] on div "✕" at bounding box center [730, 112] width 7 height 7
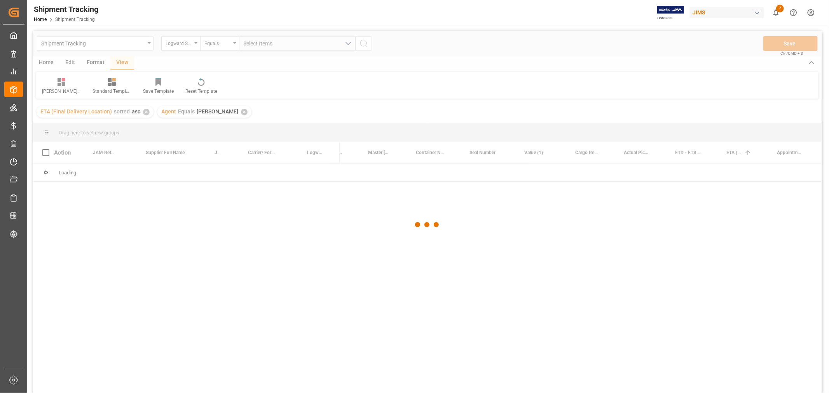
click at [185, 47] on div at bounding box center [427, 225] width 788 height 389
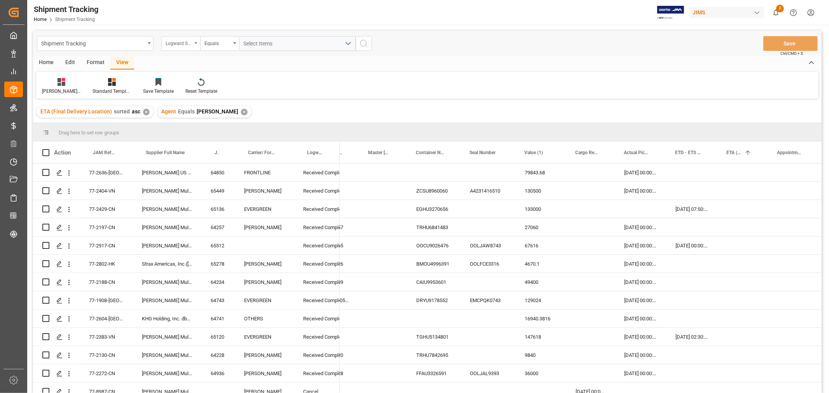
click at [185, 43] on div "Logward Status" at bounding box center [179, 42] width 26 height 9
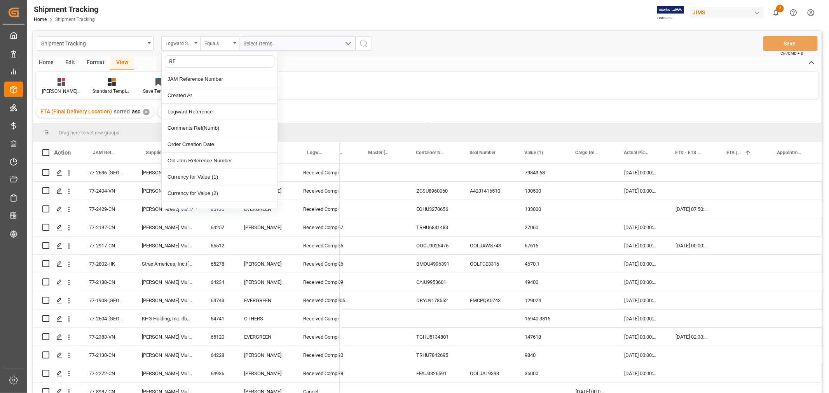
type input "REF"
click at [189, 77] on div "JAM Reference Number" at bounding box center [220, 79] width 116 height 16
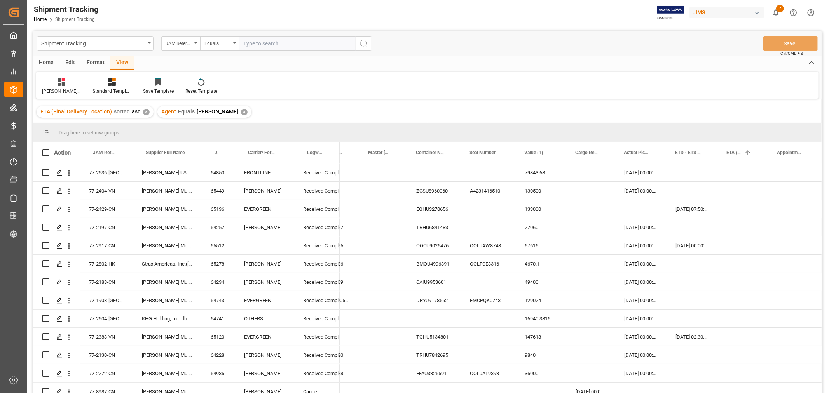
click at [261, 43] on input "text" at bounding box center [297, 43] width 117 height 15
type input "77-11101-SE"
click at [365, 45] on circle "search button" at bounding box center [363, 43] width 6 height 6
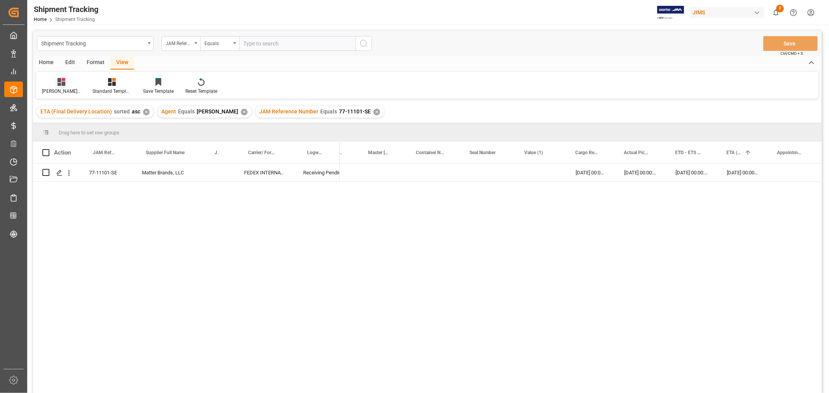
click at [59, 87] on div "[PERSON_NAME]'s tracking all_sample" at bounding box center [61, 86] width 51 height 17
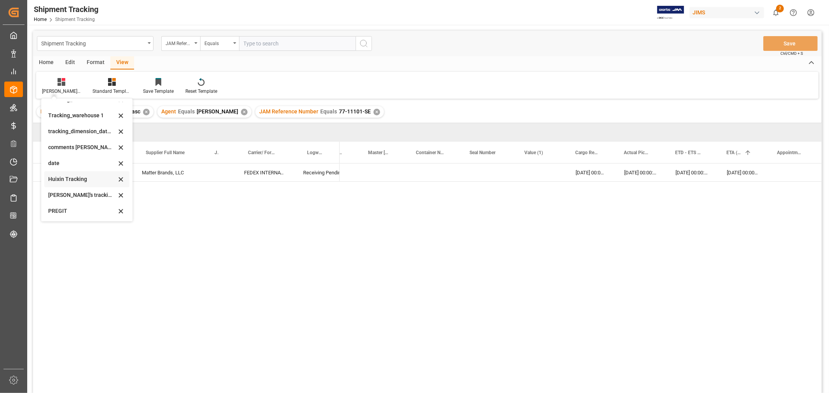
scroll to position [129, 0]
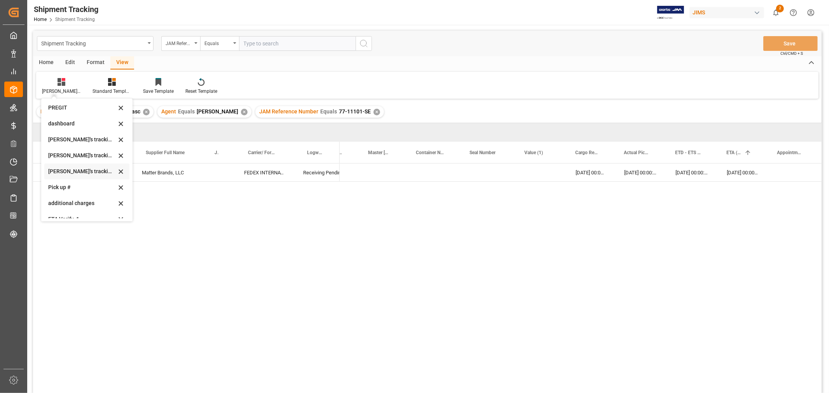
click at [90, 171] on div "[PERSON_NAME]'s tracking all_sample" at bounding box center [82, 171] width 68 height 8
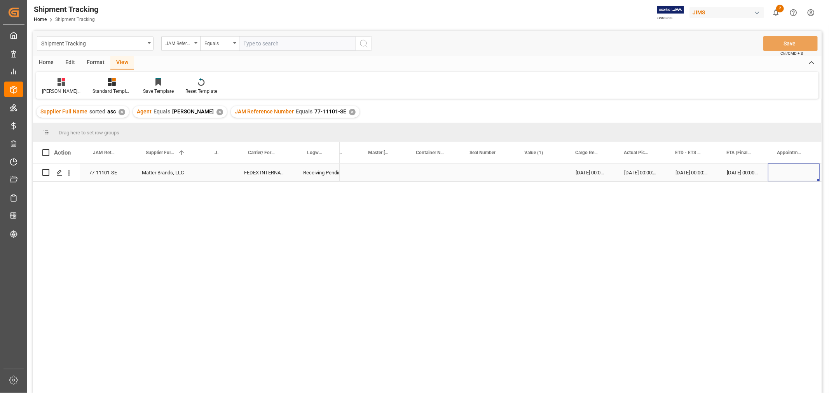
click at [777, 179] on div "Press SPACE to select this row." at bounding box center [794, 173] width 52 height 18
